Goal: Task Accomplishment & Management: Manage account settings

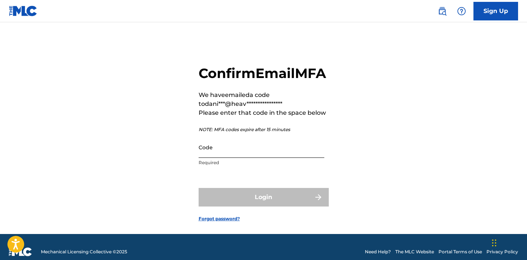
click at [238, 158] on input "Code" at bounding box center [262, 147] width 126 height 21
paste input "000015"
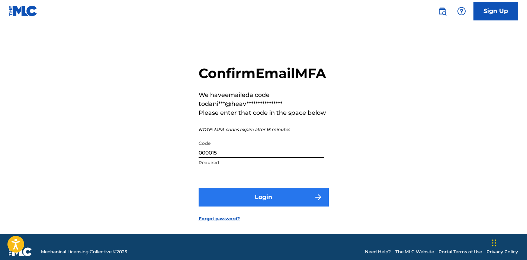
type input "000015"
click at [265, 207] on button "Login" at bounding box center [264, 197] width 130 height 19
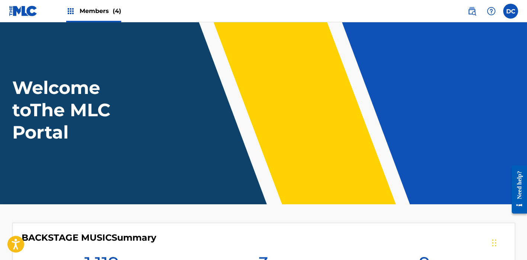
click at [109, 14] on span "Members (4)" at bounding box center [101, 11] width 42 height 9
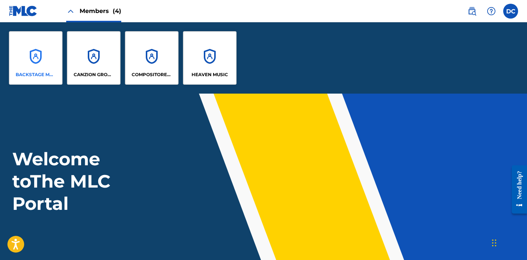
click at [45, 55] on div "BACKSTAGE MUSIC" at bounding box center [36, 58] width 54 height 54
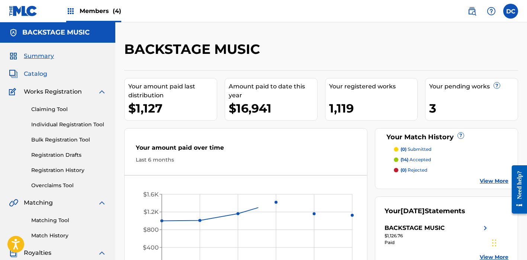
click at [39, 76] on span "Catalog" at bounding box center [35, 74] width 23 height 9
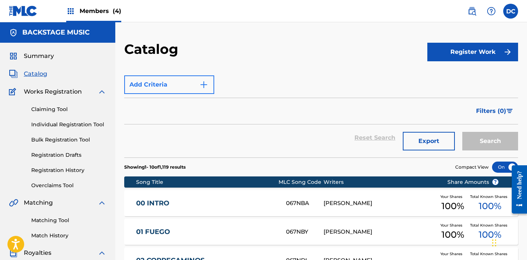
click at [208, 82] on img "Search Form" at bounding box center [203, 84] width 9 height 9
click at [202, 91] on button "Add Criteria" at bounding box center [169, 85] width 90 height 19
click at [214, 89] on button "Add Criteria" at bounding box center [169, 85] width 90 height 19
click at [61, 123] on link "Individual Registration Tool" at bounding box center [68, 125] width 75 height 8
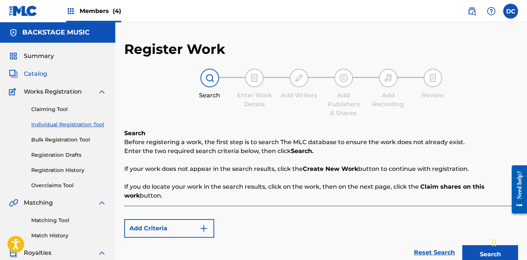
click at [35, 74] on span "Catalog" at bounding box center [35, 74] width 23 height 9
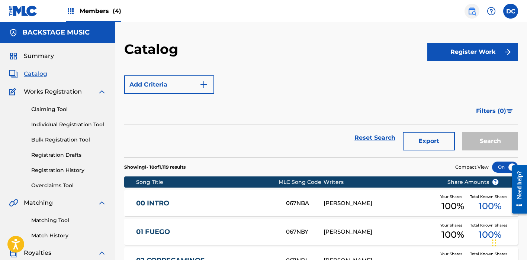
click at [473, 11] on img at bounding box center [472, 11] width 9 height 9
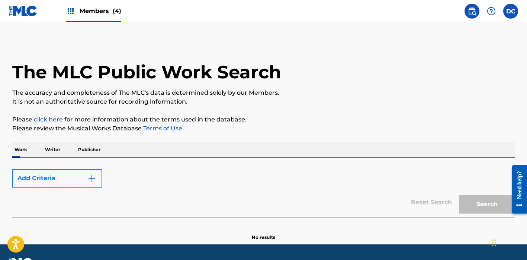
click at [84, 179] on button "Add Criteria" at bounding box center [57, 178] width 90 height 19
click at [62, 150] on div "Work Writer Publisher" at bounding box center [263, 150] width 503 height 16
click at [57, 150] on p "Writer" at bounding box center [53, 150] width 20 height 16
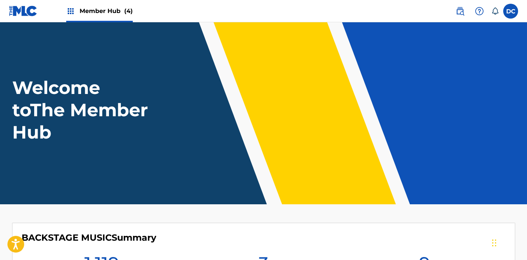
click at [113, 6] on div "Member Hub (4)" at bounding box center [99, 11] width 67 height 22
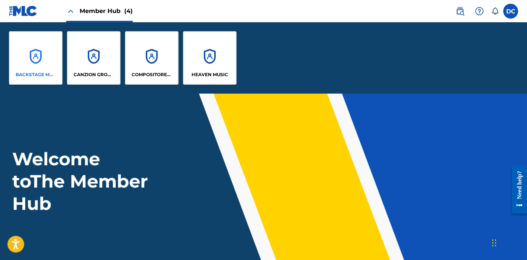
click at [52, 58] on div "BACKSTAGE MUSIC" at bounding box center [36, 58] width 54 height 54
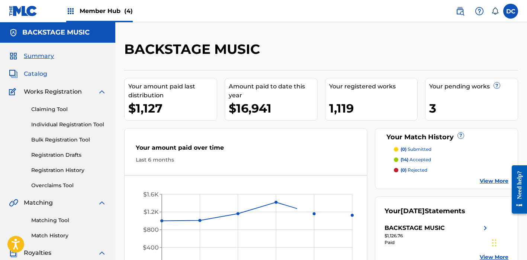
click at [33, 77] on span "Catalog" at bounding box center [35, 74] width 23 height 9
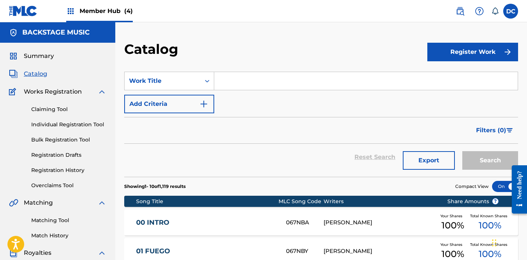
click at [237, 81] on input "Search Form" at bounding box center [366, 81] width 304 height 18
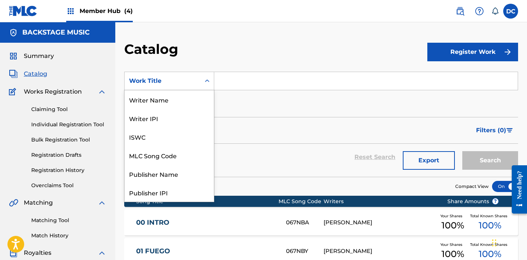
click at [197, 82] on div "Work Title" at bounding box center [163, 81] width 76 height 14
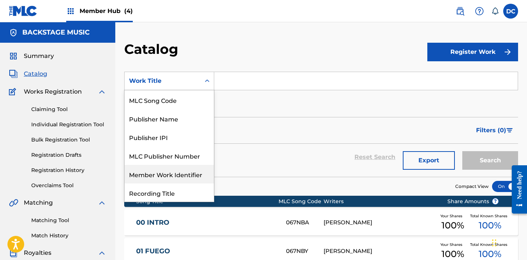
scroll to position [55, 0]
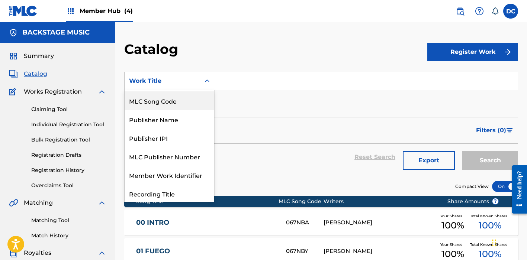
click at [178, 101] on div "MLC Song Code" at bounding box center [169, 101] width 89 height 19
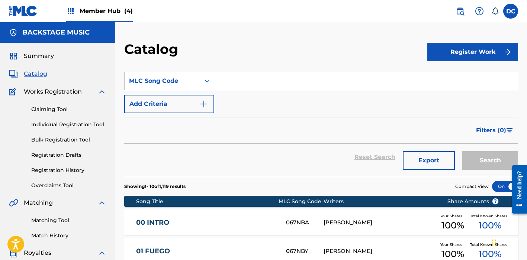
click at [230, 79] on input "Search Form" at bounding box center [366, 81] width 304 height 18
paste input "AW5C0C"
type input "AW5C0C"
click at [490, 161] on button "Search" at bounding box center [490, 160] width 56 height 19
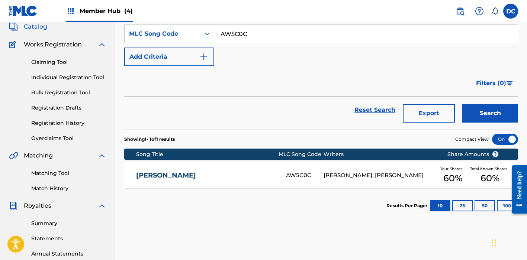
scroll to position [58, 0]
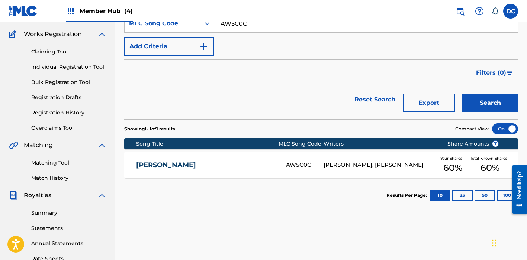
click at [234, 165] on link "AL REVÉS" at bounding box center [206, 165] width 140 height 9
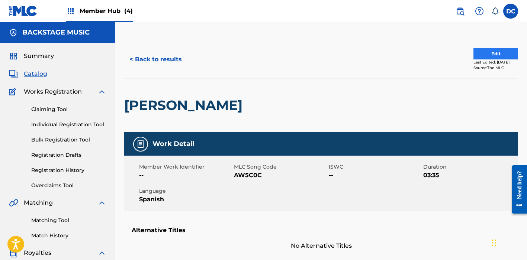
click at [485, 52] on button "Edit" at bounding box center [496, 53] width 45 height 11
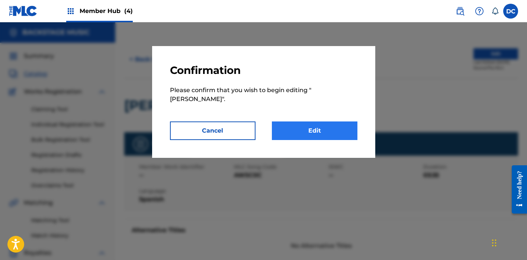
click at [328, 126] on link "Edit" at bounding box center [315, 131] width 86 height 19
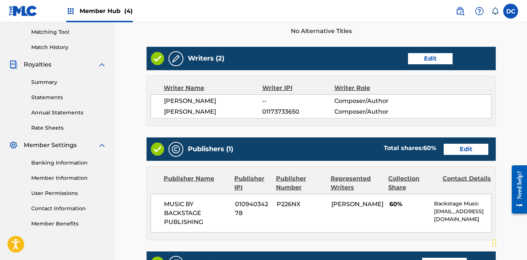
scroll to position [193, 0]
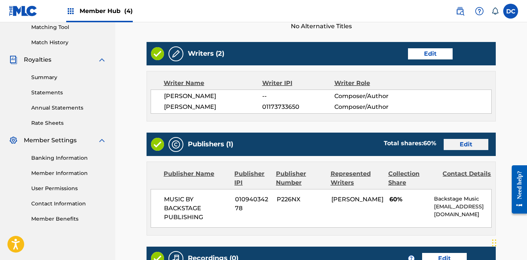
click at [462, 143] on link "Edit" at bounding box center [466, 144] width 45 height 11
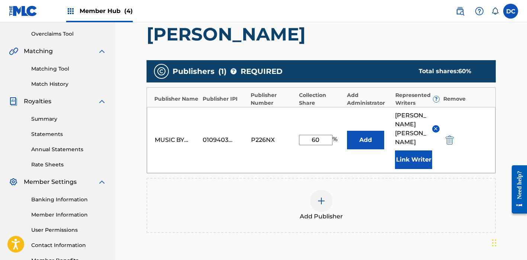
scroll to position [158, 0]
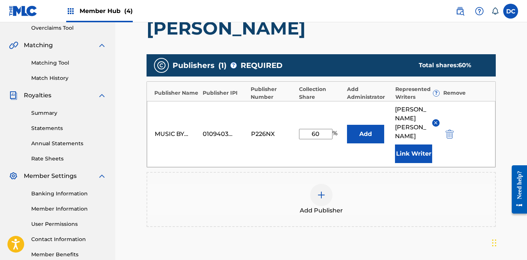
click at [316, 129] on input "60" at bounding box center [315, 134] width 33 height 10
type input "80"
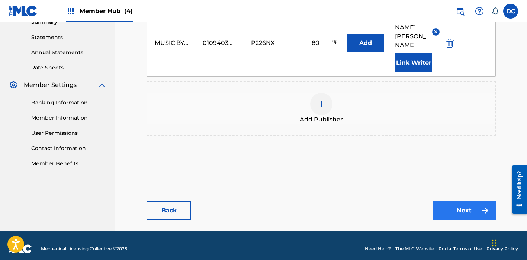
scroll to position [247, 0]
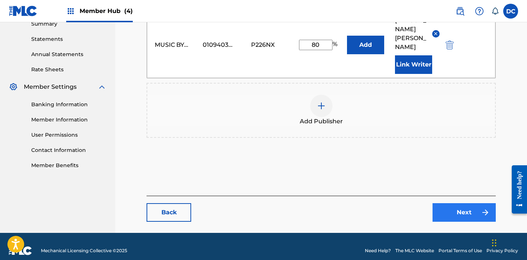
click at [457, 204] on link "Next" at bounding box center [464, 213] width 63 height 19
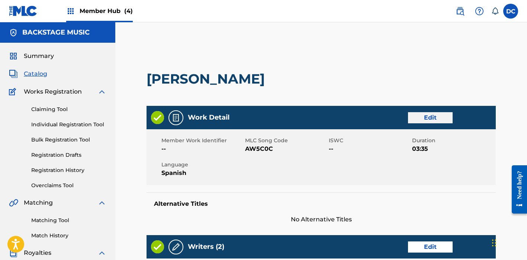
click at [429, 119] on link "Edit" at bounding box center [430, 117] width 45 height 11
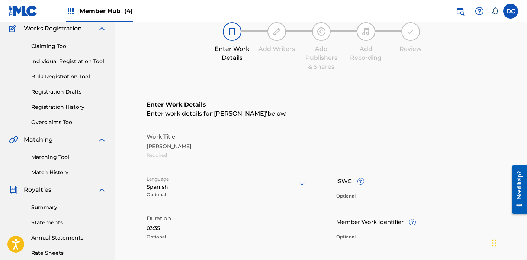
scroll to position [74, 0]
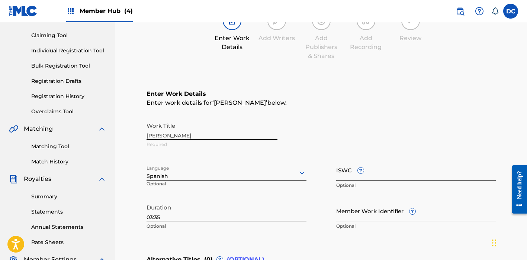
click at [371, 174] on input "ISWC ?" at bounding box center [416, 170] width 160 height 21
paste input "70332196"
type input "70332196"
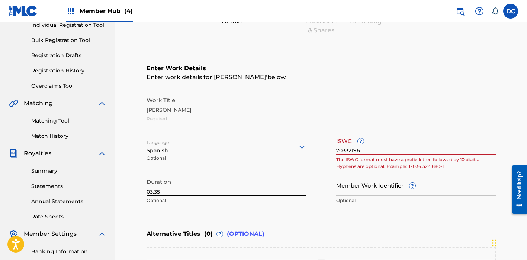
scroll to position [180, 0]
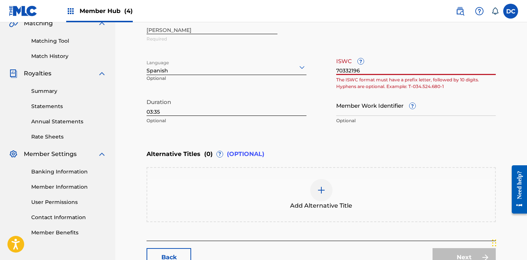
click at [348, 71] on input "70332196" at bounding box center [416, 64] width 160 height 21
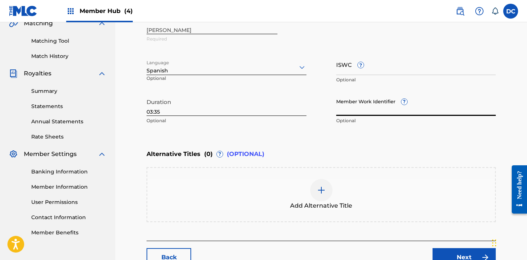
click at [381, 114] on input "Member Work Identifier ?" at bounding box center [416, 105] width 160 height 21
paste input "70332196"
type input "70332196"
click at [409, 146] on div "Alternative Titles ( 0 ) ? (OPTIONAL)" at bounding box center [321, 154] width 349 height 16
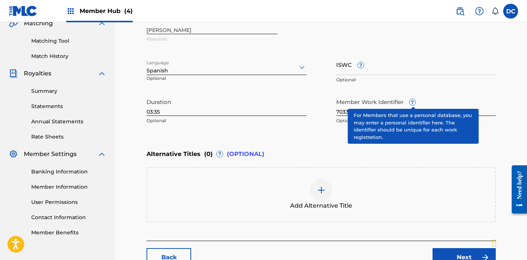
click at [413, 105] on span "?" at bounding box center [413, 102] width 6 height 6
click at [413, 105] on input "70332196" at bounding box center [416, 105] width 160 height 21
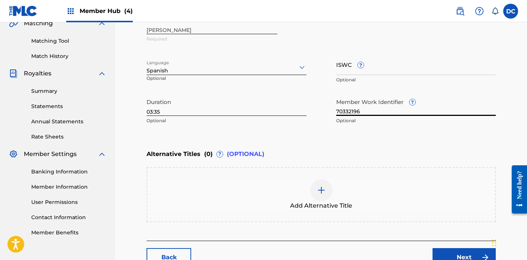
click at [376, 145] on div "Enter Work Details Enter work details for ‘ AL REVÉS ’ below. Work Title AL REV…" at bounding box center [321, 56] width 349 height 180
click at [349, 114] on input "70332196" at bounding box center [416, 105] width 160 height 21
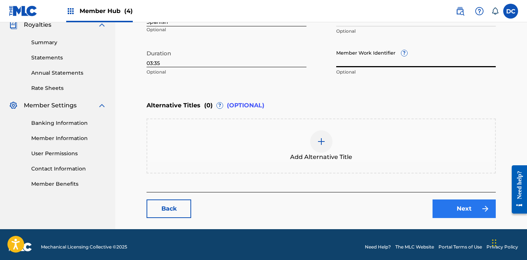
click at [453, 217] on link "Next" at bounding box center [464, 209] width 63 height 19
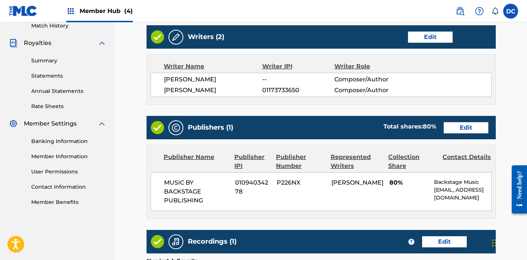
scroll to position [211, 0]
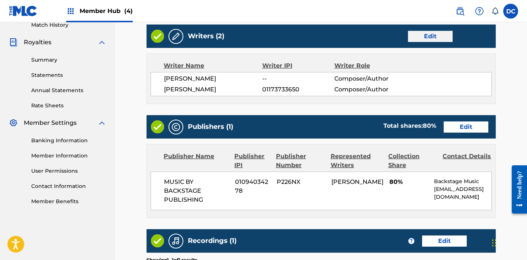
click at [440, 36] on link "Edit" at bounding box center [430, 36] width 45 height 11
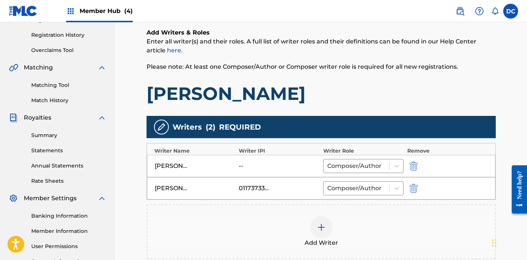
scroll to position [158, 0]
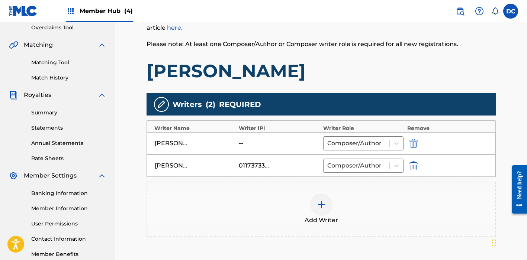
click at [339, 202] on div "Add Writer" at bounding box center [321, 209] width 348 height 31
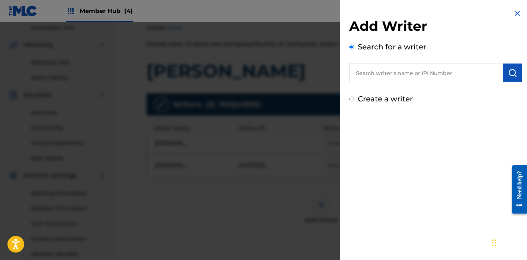
click at [407, 77] on input "text" at bounding box center [426, 73] width 154 height 19
type input "Esteban Natanael luque"
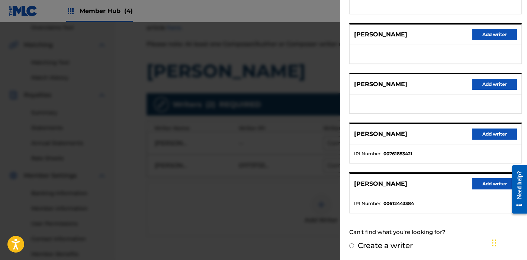
scroll to position [125, 0]
click at [399, 204] on strong "00612443384" at bounding box center [399, 204] width 31 height 7
copy strong "00612443384"
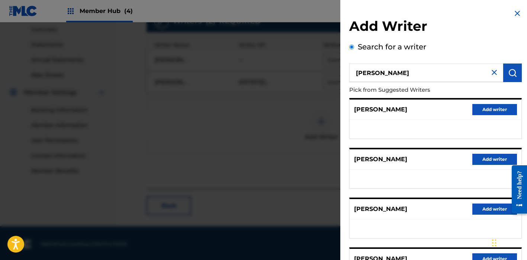
scroll to position [0, 0]
click at [515, 15] on img at bounding box center [517, 13] width 9 height 9
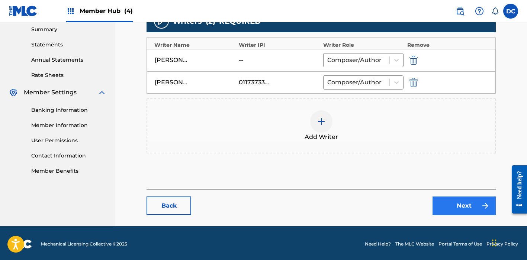
click at [454, 205] on link "Next" at bounding box center [464, 206] width 63 height 19
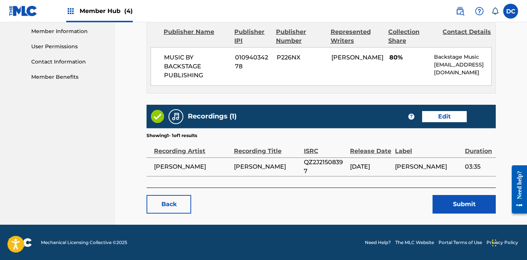
scroll to position [335, 0]
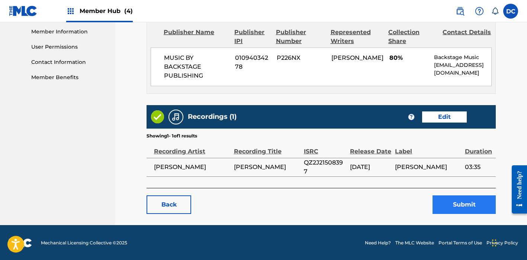
click at [449, 205] on button "Submit" at bounding box center [464, 205] width 63 height 19
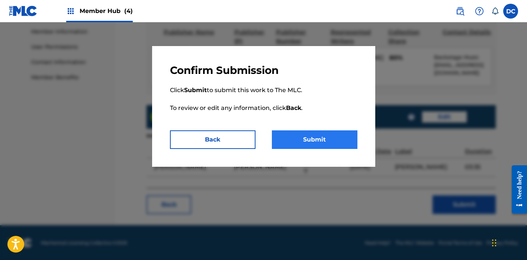
click at [327, 137] on button "Submit" at bounding box center [315, 140] width 86 height 19
